Goal: Task Accomplishment & Management: Manage account settings

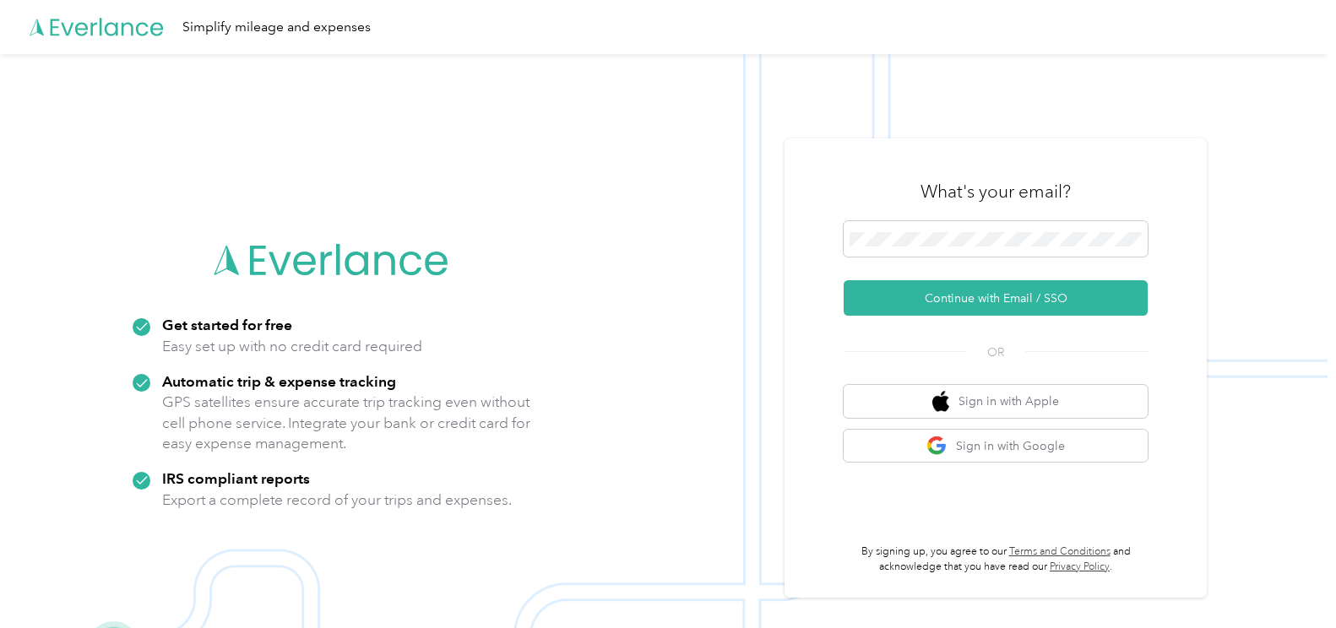
click at [941, 301] on button "Continue with Email / SSO" at bounding box center [996, 297] width 304 height 35
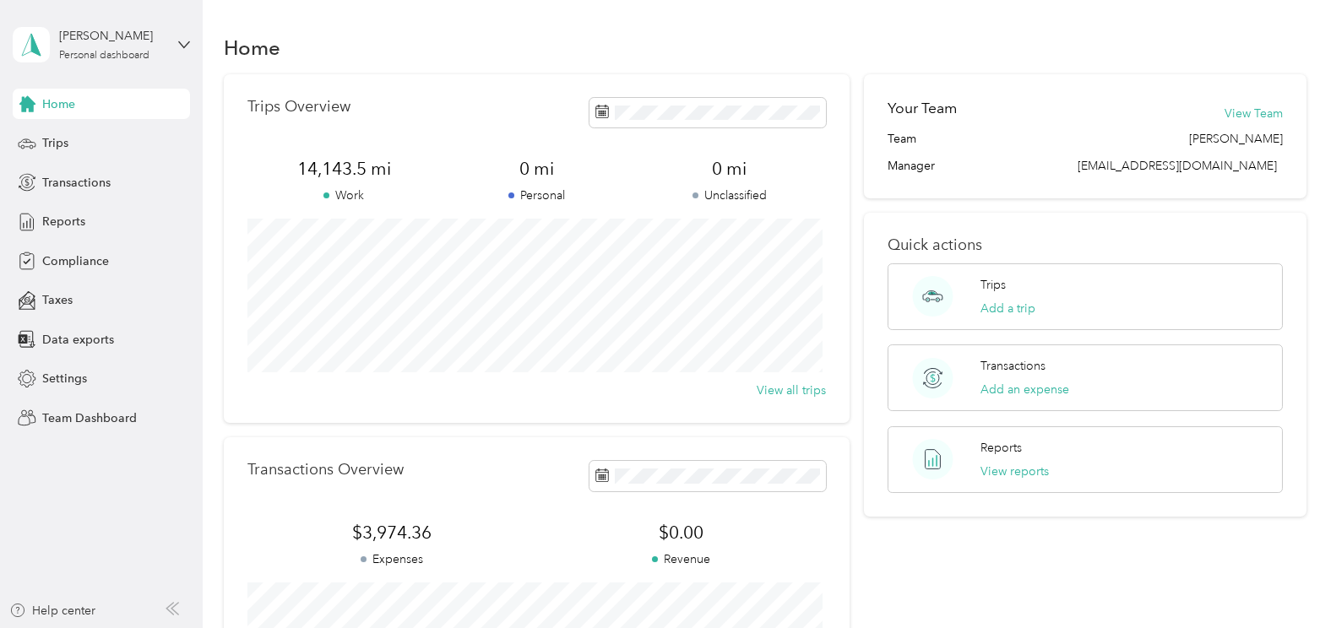
click at [64, 220] on span "Reports" at bounding box center [63, 222] width 43 height 18
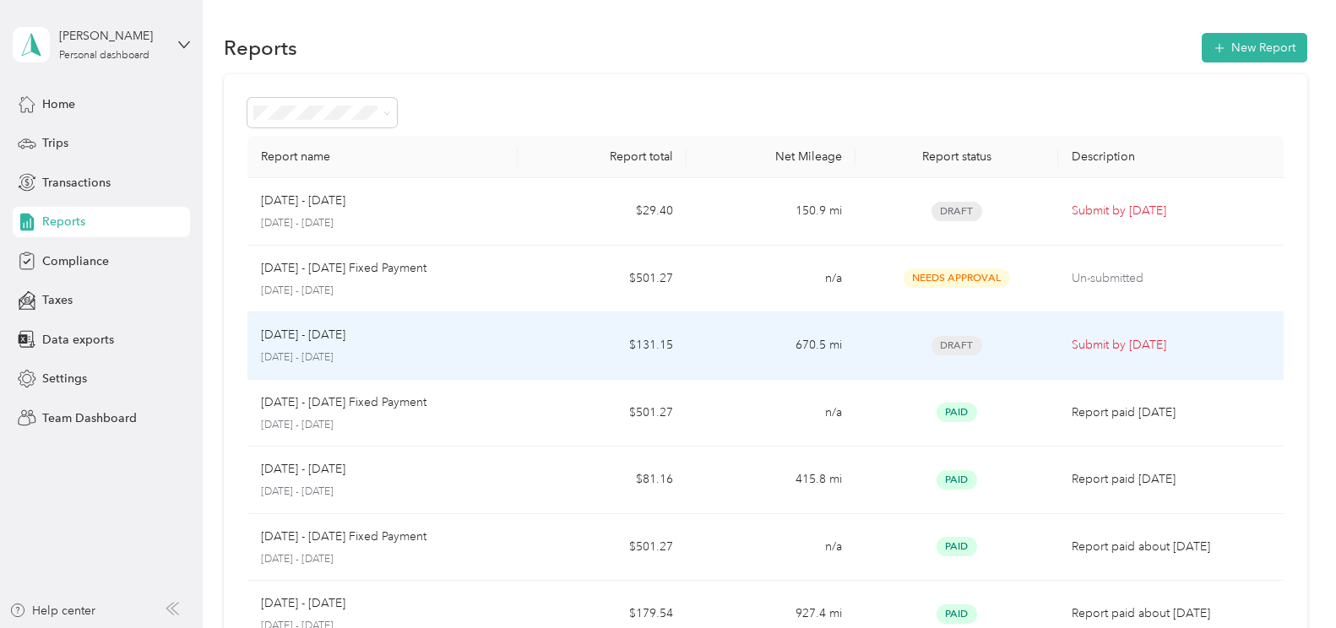
click at [627, 344] on td "$131.15" at bounding box center [602, 347] width 169 height 68
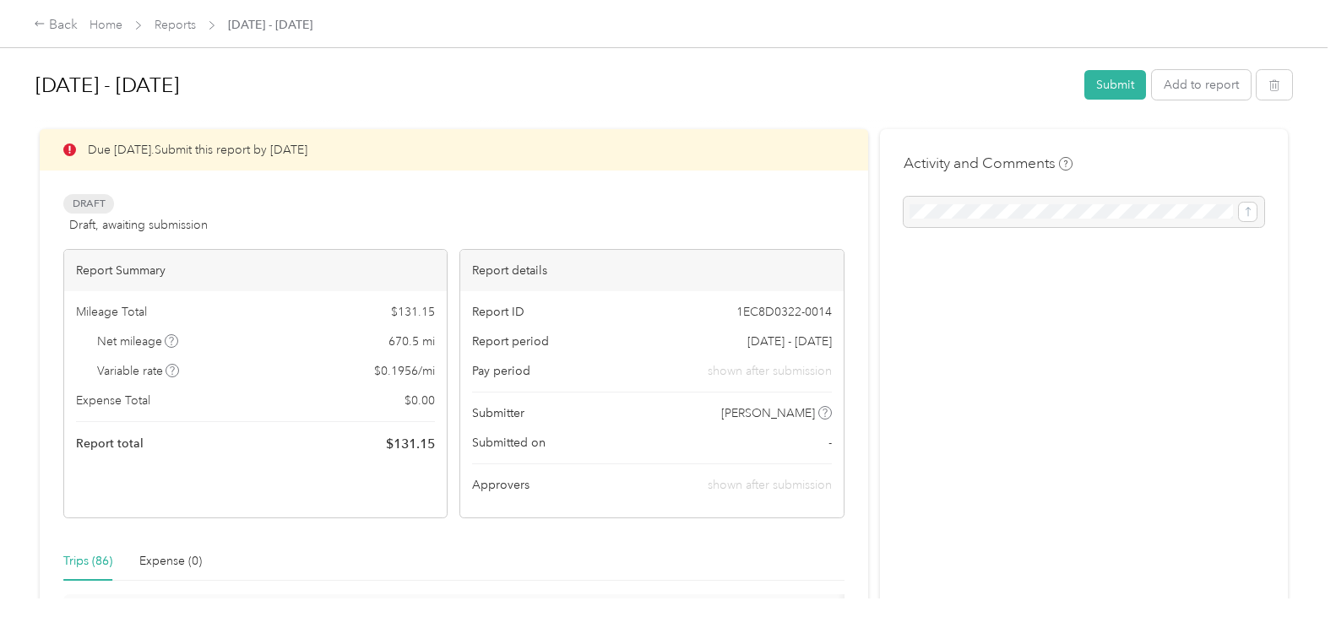
click at [1104, 87] on button "Submit" at bounding box center [1116, 85] width 62 height 30
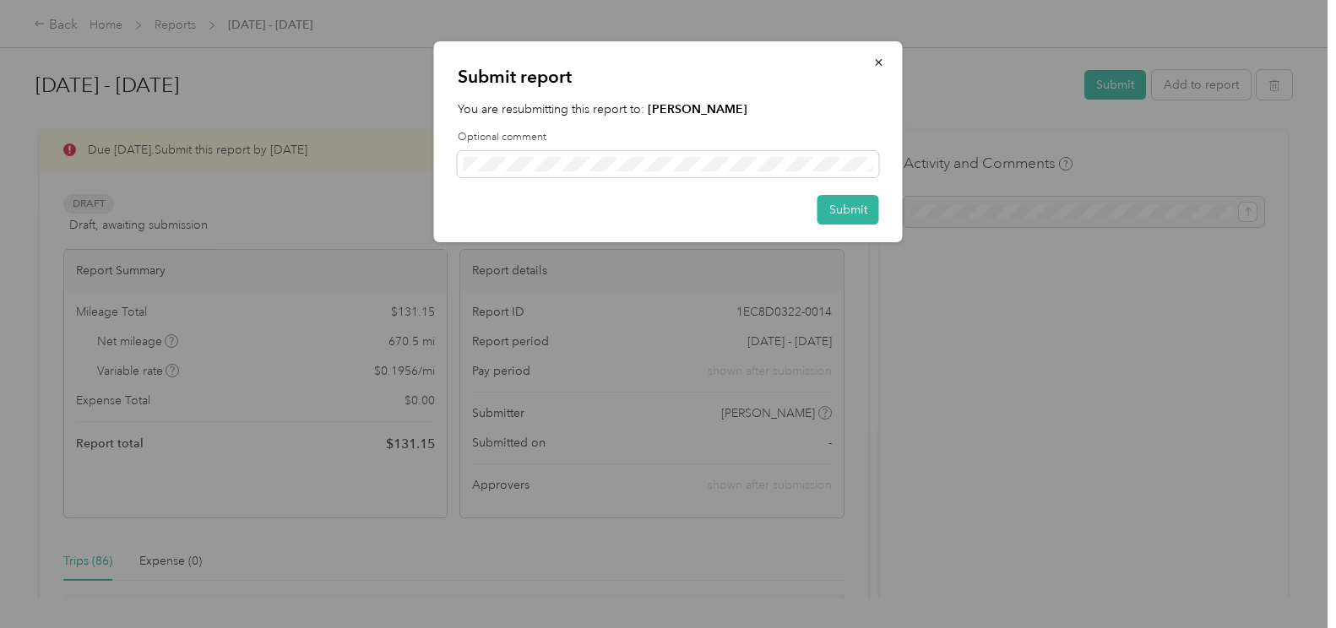
click at [834, 208] on button "Submit" at bounding box center [849, 210] width 62 height 30
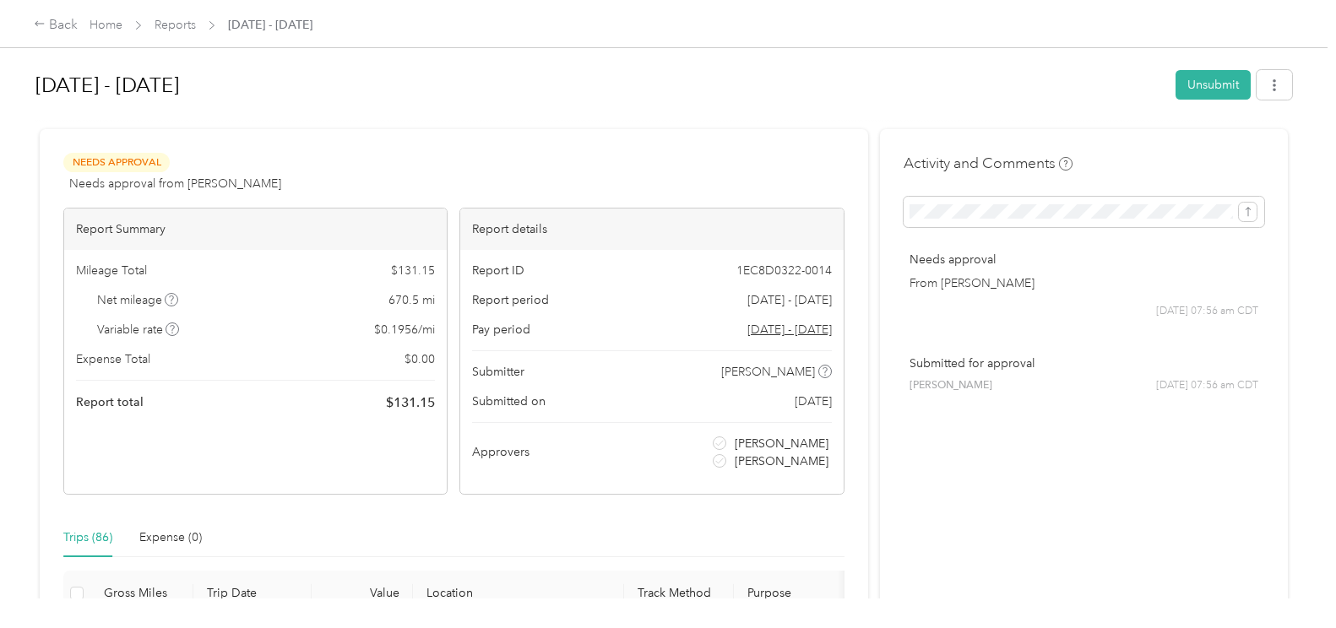
click at [103, 20] on link "Home" at bounding box center [106, 25] width 33 height 14
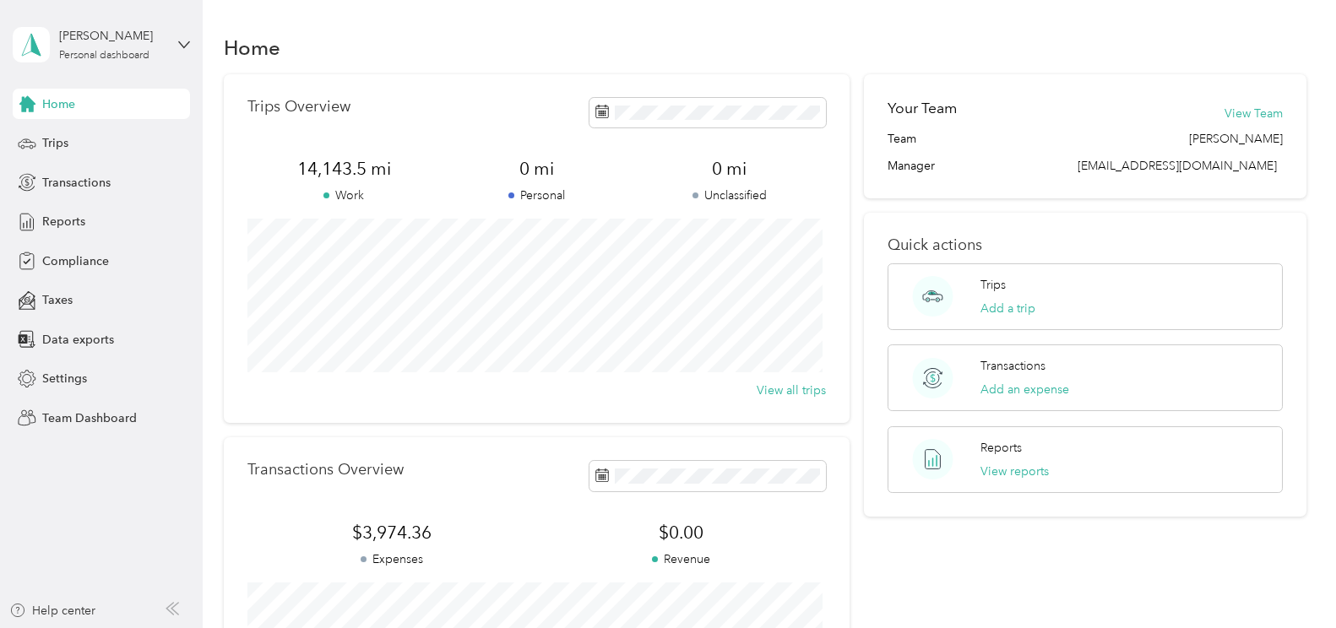
click at [81, 416] on span "Team Dashboard" at bounding box center [89, 419] width 95 height 18
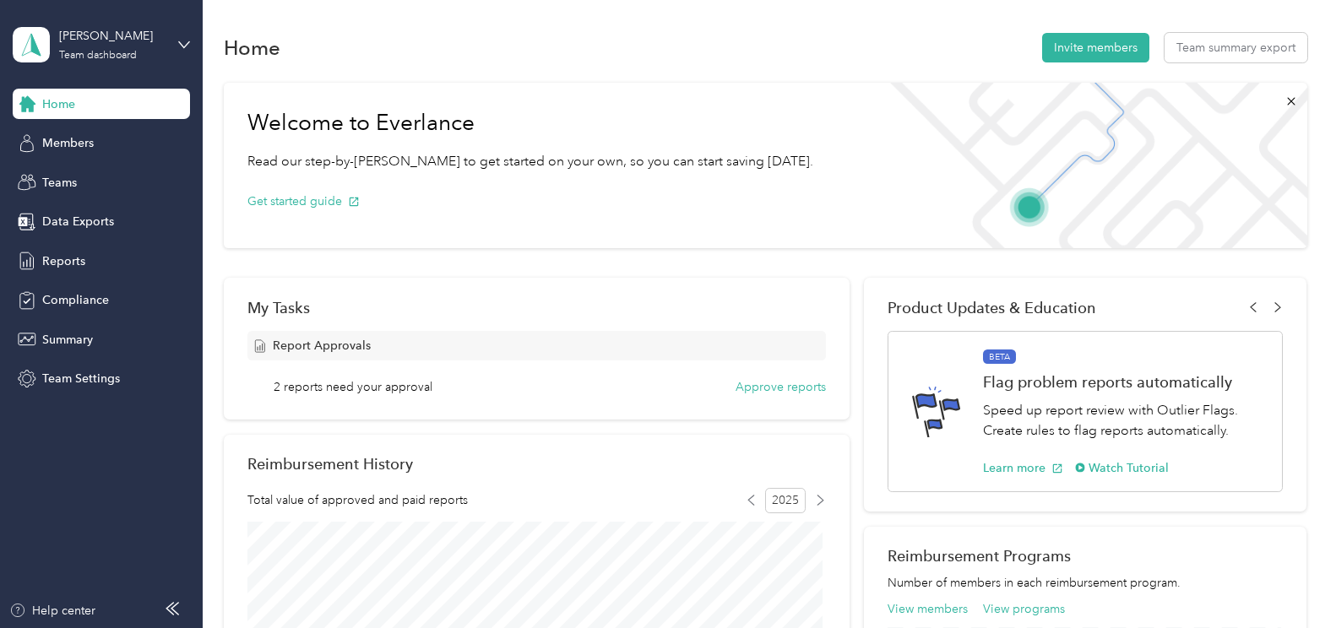
click at [768, 384] on button "Approve reports" at bounding box center [781, 387] width 90 height 18
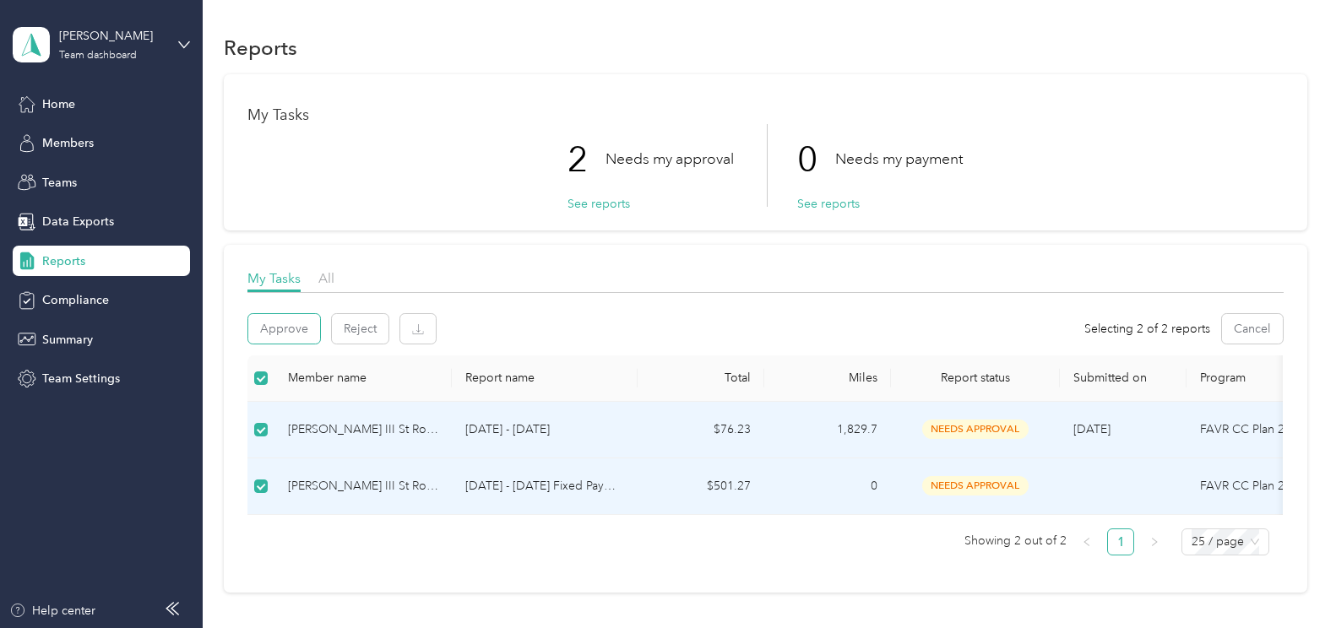
click at [292, 327] on button "Approve" at bounding box center [284, 329] width 72 height 30
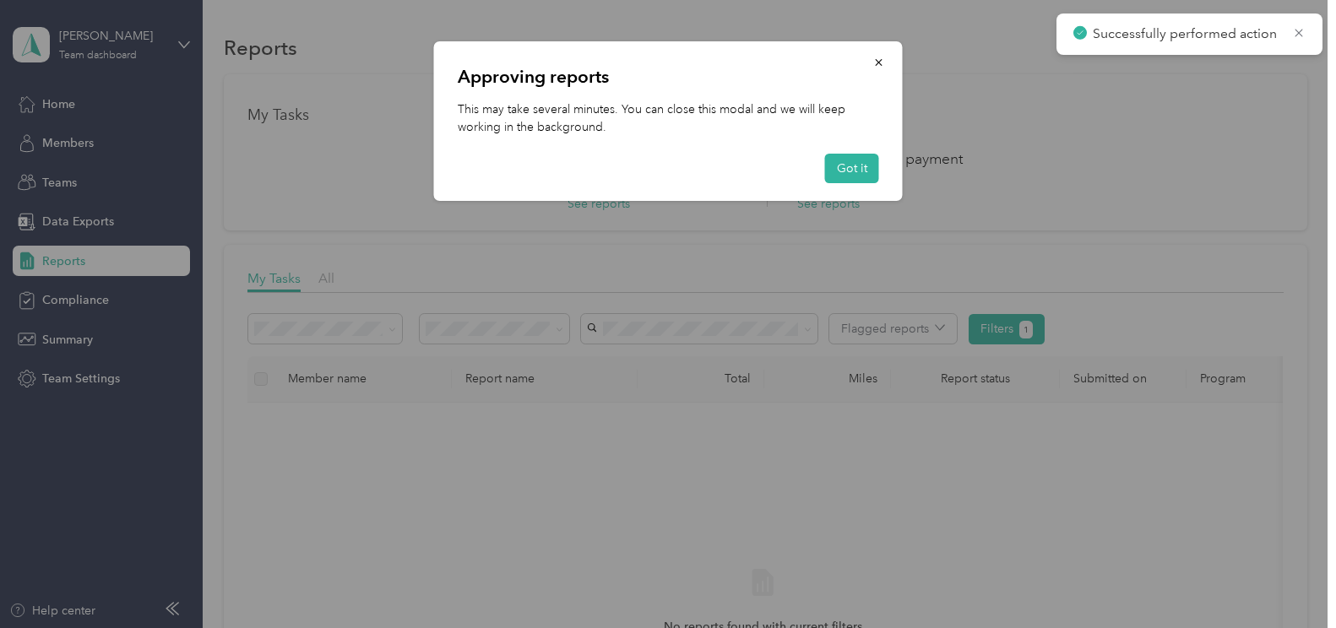
click at [878, 56] on span "button" at bounding box center [879, 62] width 12 height 14
